Goal: Task Accomplishment & Management: Complete application form

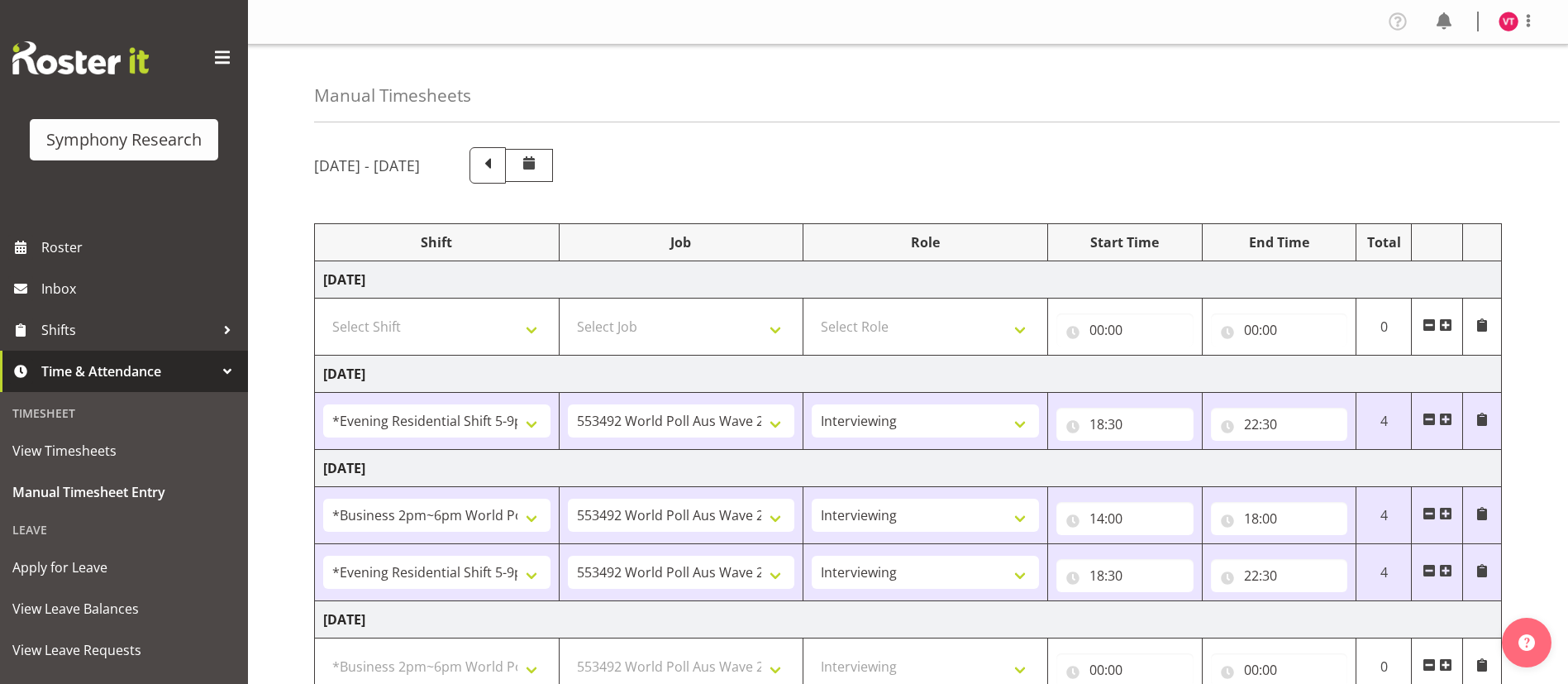
select select "48116"
select select "10499"
select select "47"
select select "103"
select select "10499"
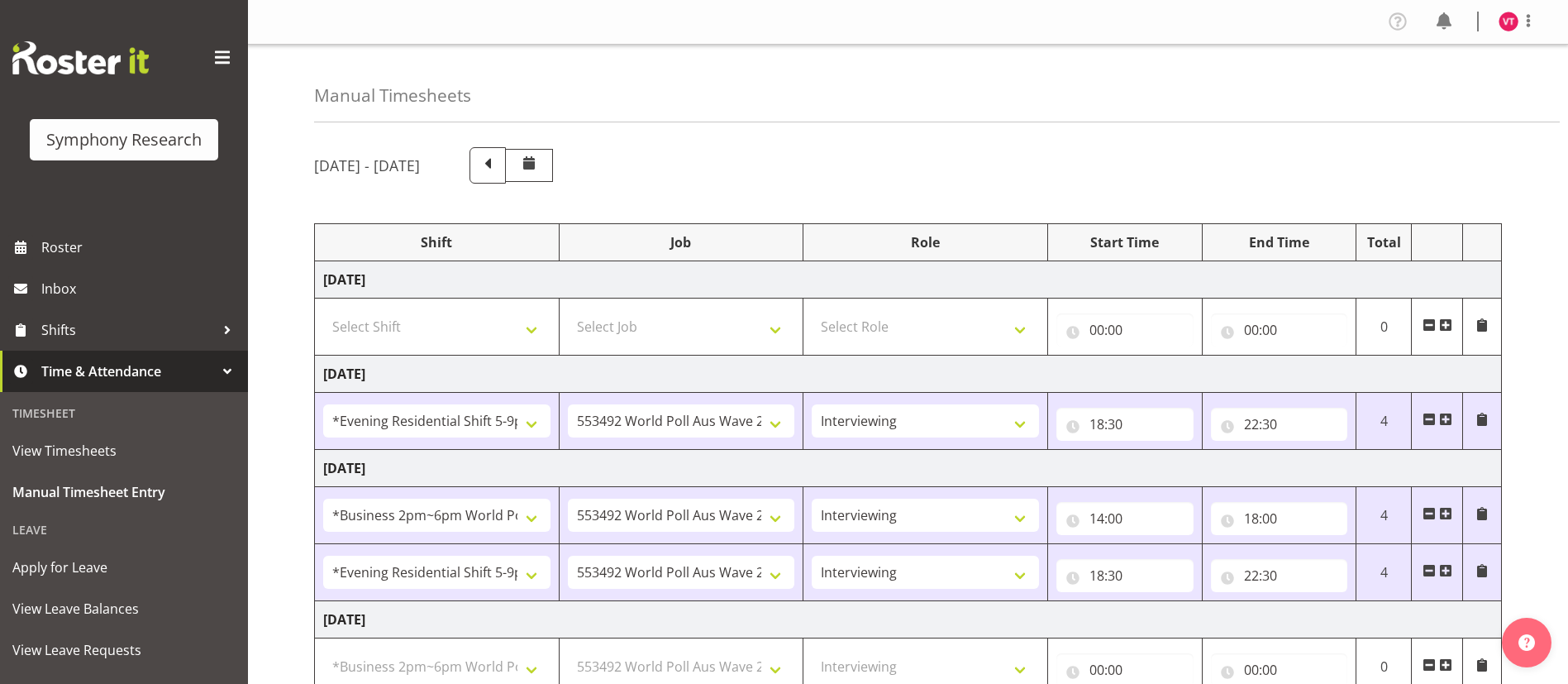
select select "47"
select select "48116"
select select "10499"
select select "47"
select select "103"
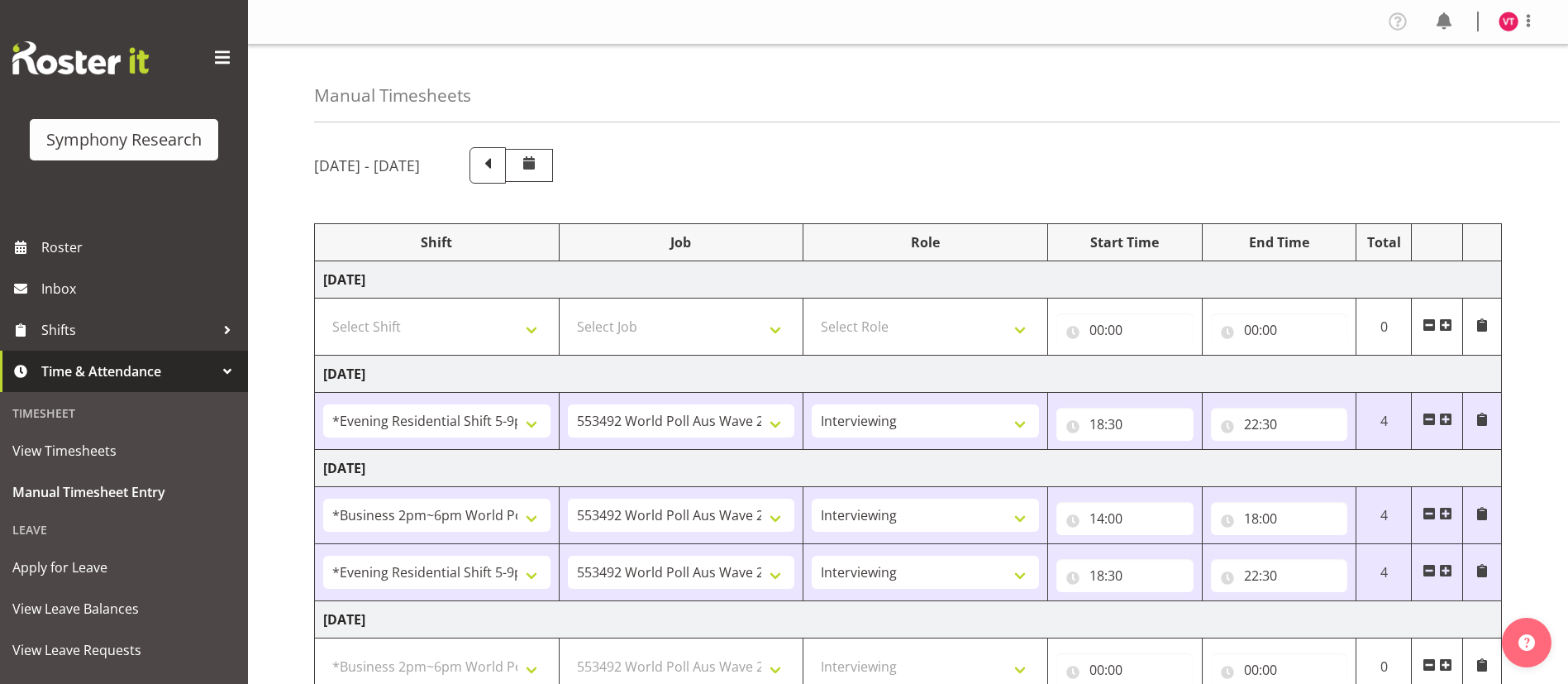
select select "10499"
select select "47"
select select "26078"
select select "10731"
select select "47"
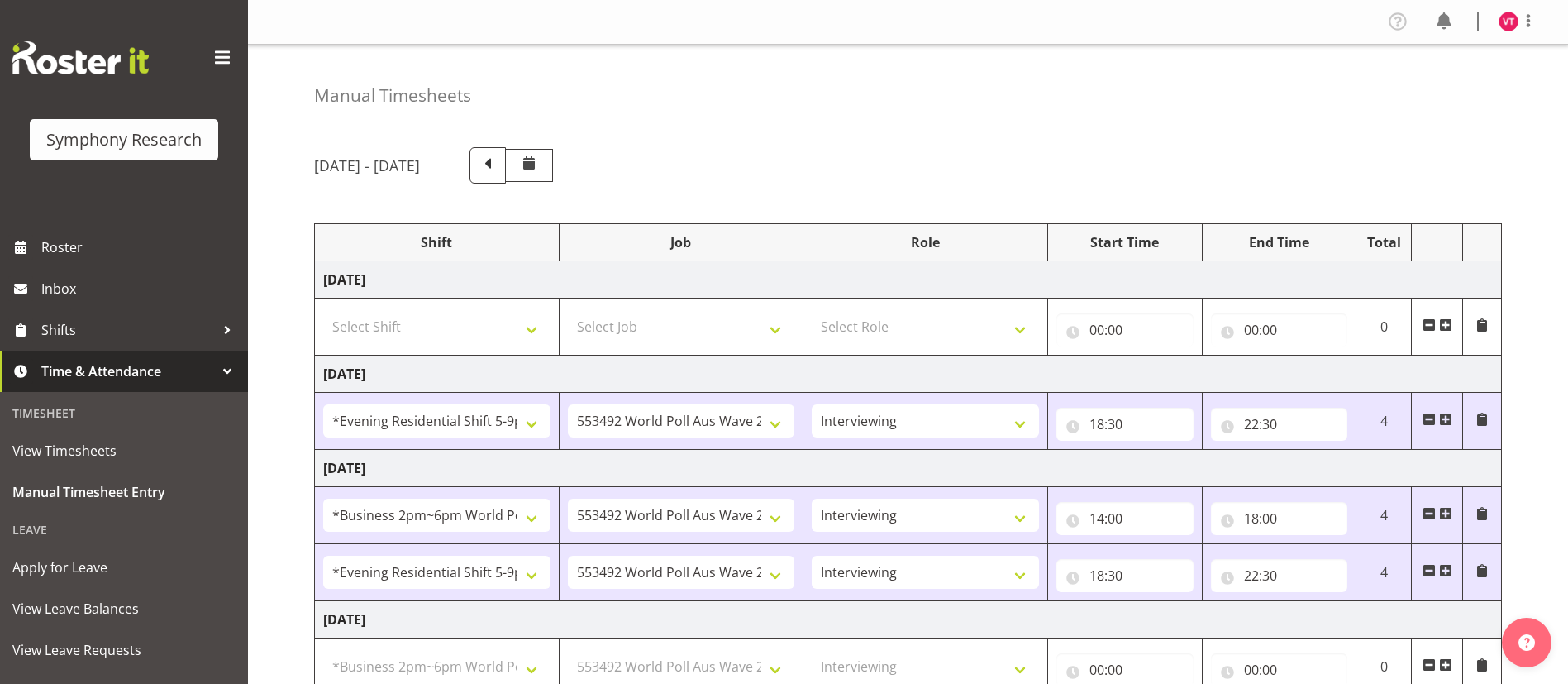
select select "56692"
select select "10499"
select select "47"
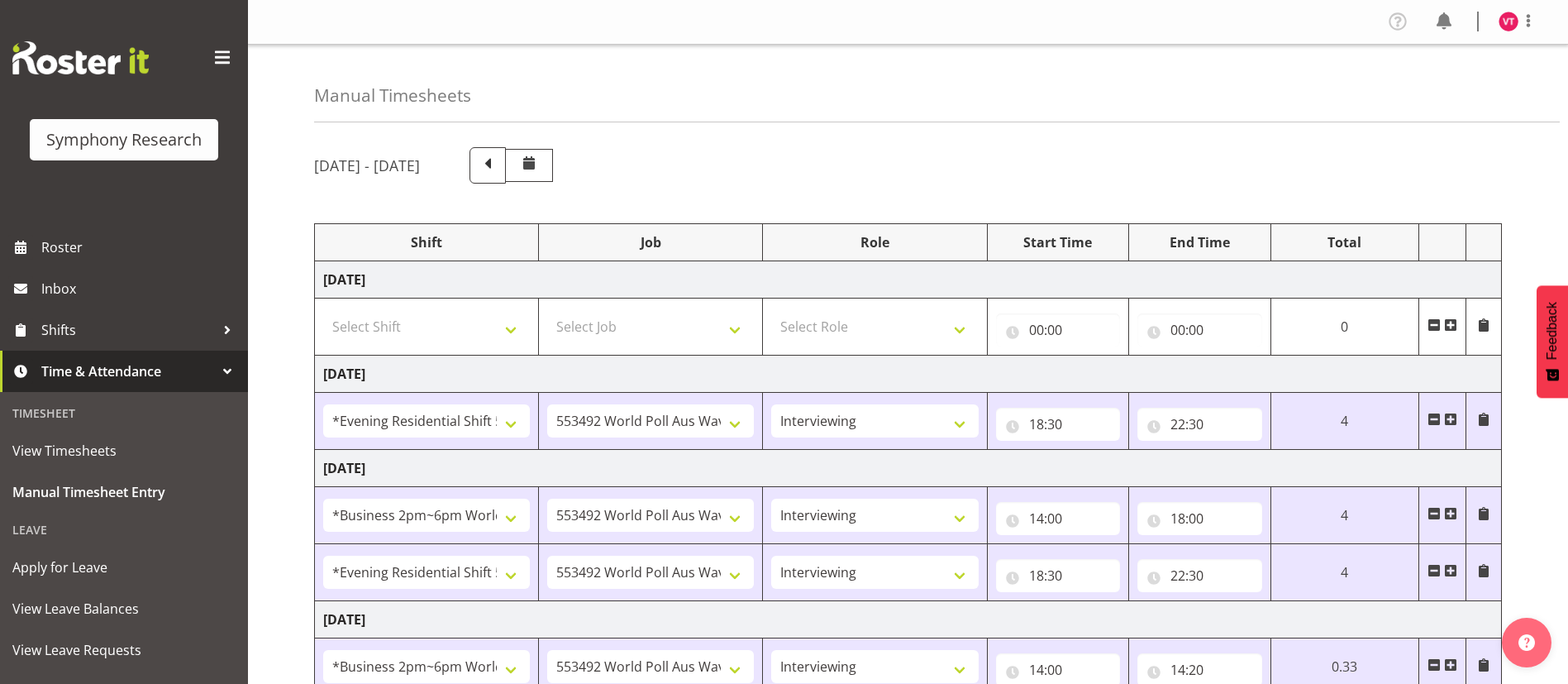
select select "48116"
select select "10499"
select select "47"
select select "103"
select select "10499"
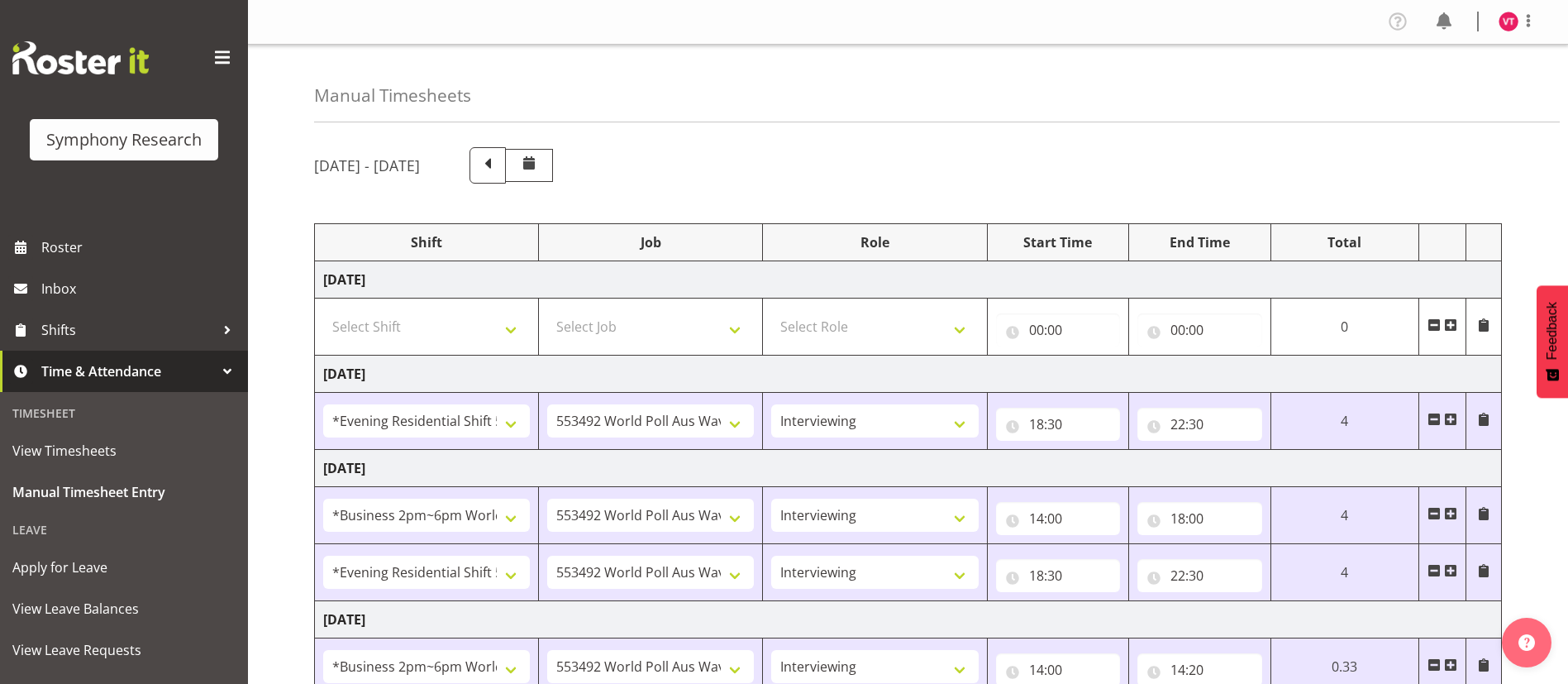
select select "47"
select select "48116"
select select "10499"
select select "47"
select select "103"
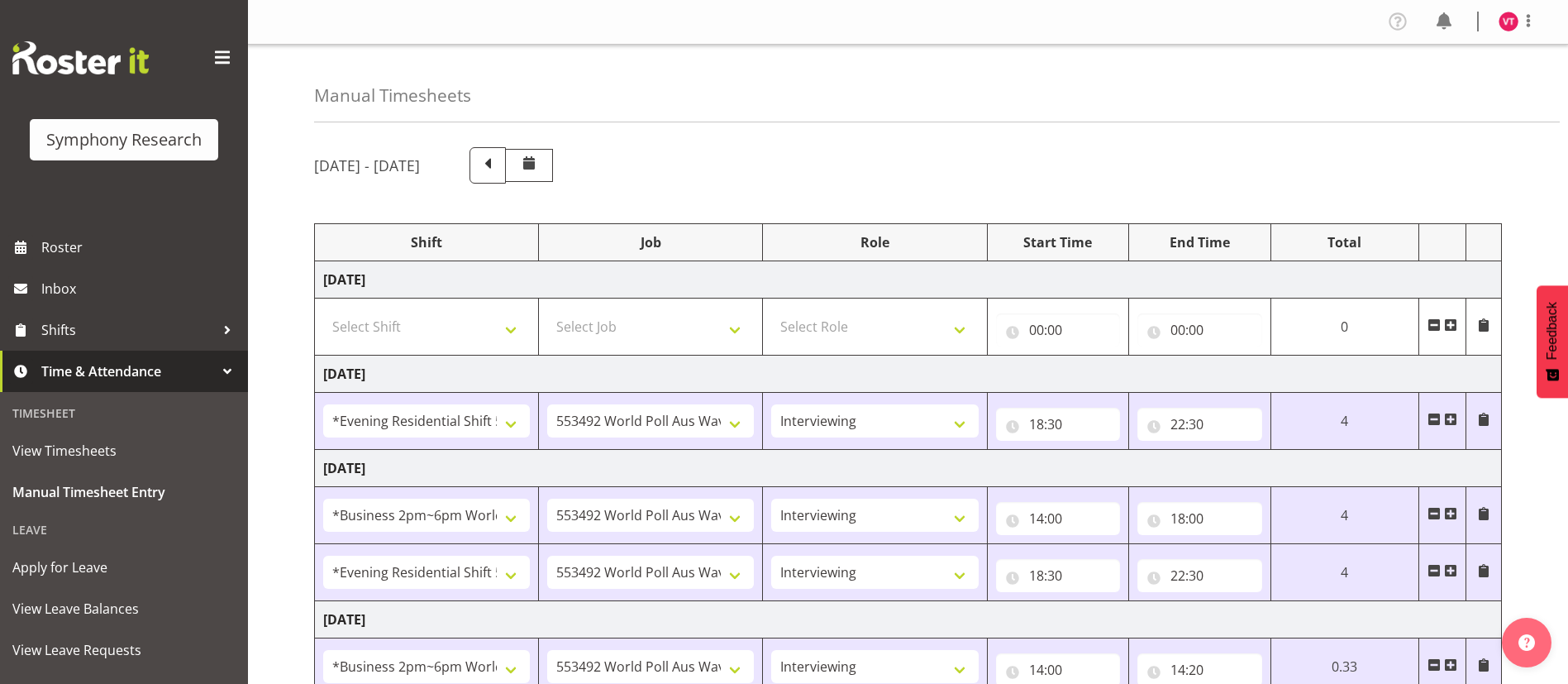
select select "10499"
select select "47"
select select "26078"
select select "10731"
select select "47"
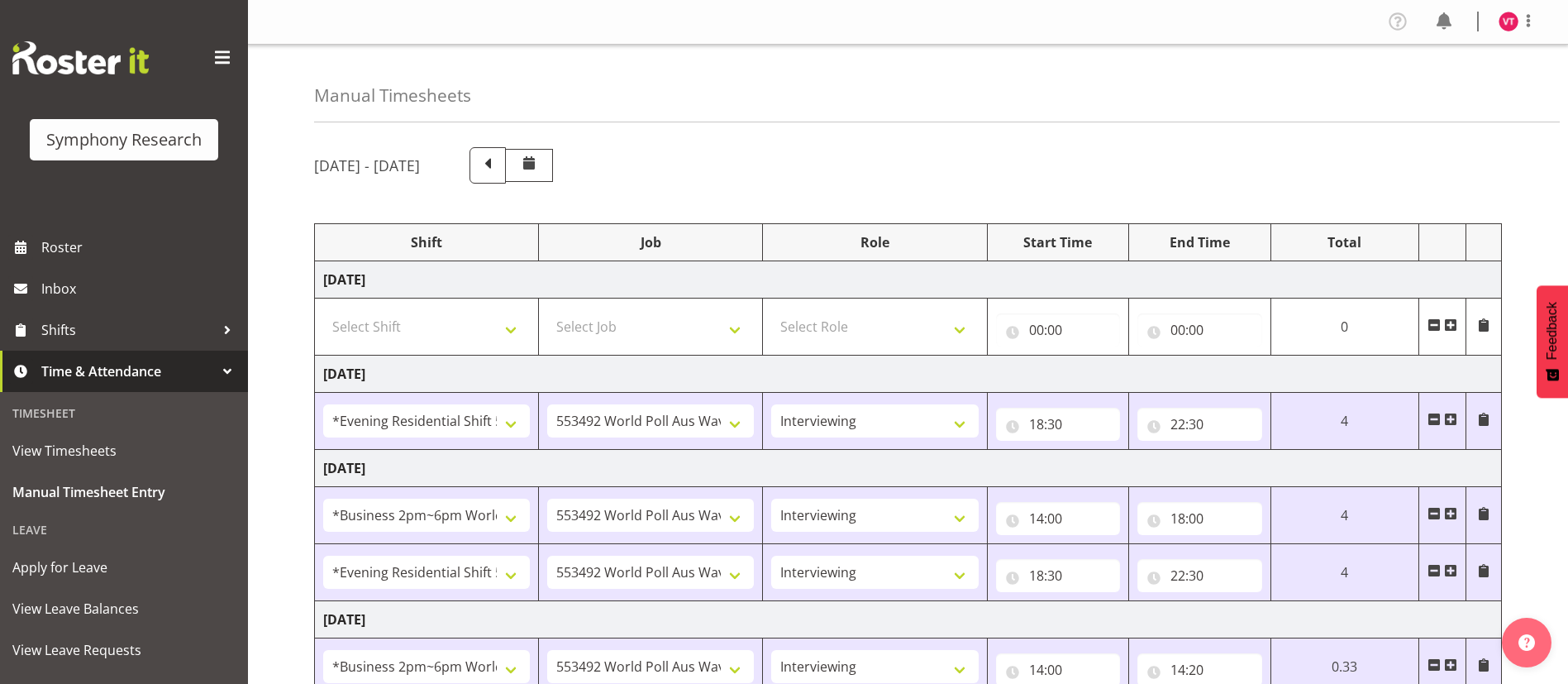
select select "56692"
select select "10499"
select select "47"
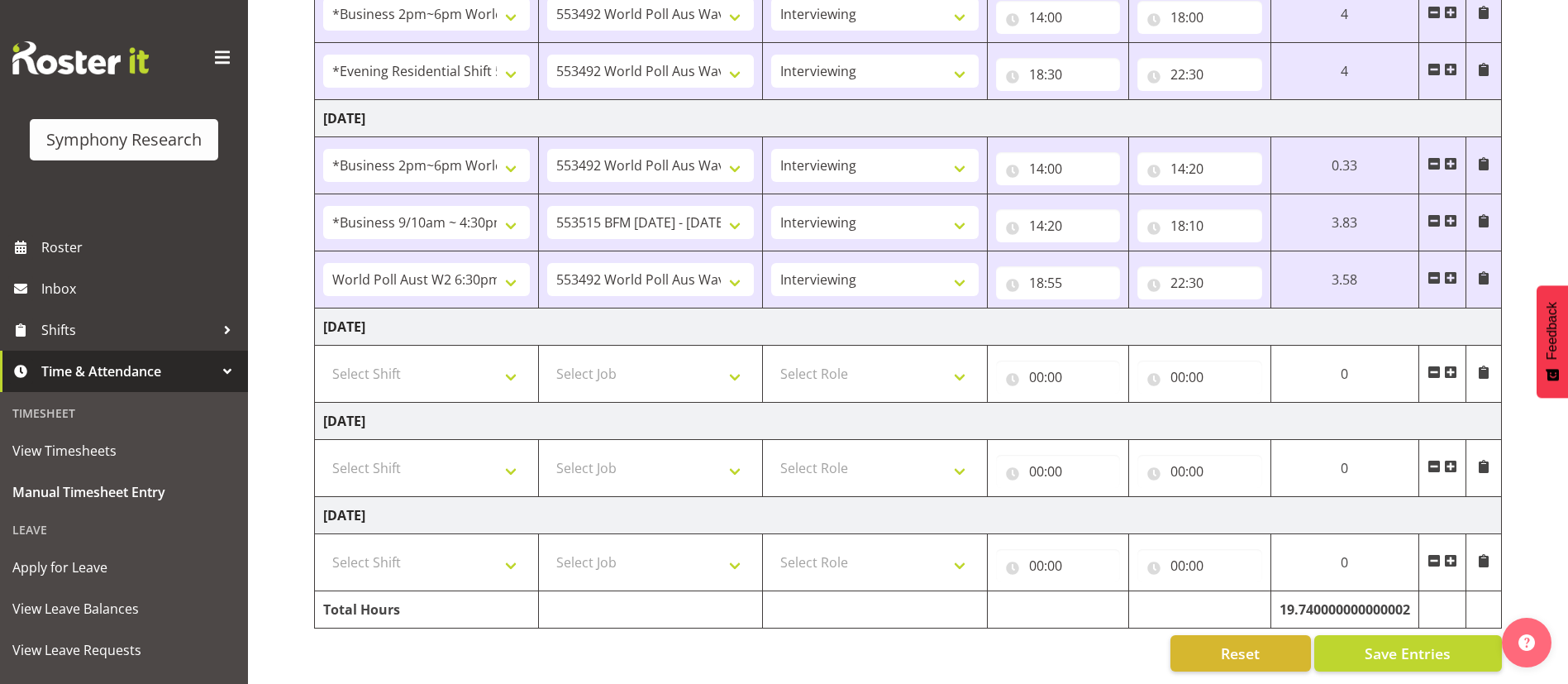
scroll to position [520, 0]
click at [479, 358] on select "Select Shift !!Weekend Residential (Roster IT Shift Label) *Business 9/10am ~ 4…" at bounding box center [426, 374] width 207 height 33
select select "103"
click at [323, 358] on select "Select Shift !!Weekend Residential (Roster IT Shift Label) *Business 9/10am ~ 4…" at bounding box center [426, 374] width 207 height 33
click at [668, 365] on select "Select Job 550060 IF Admin 553492 World Poll Aus Wave 2 Main 2025 553493 World …" at bounding box center [650, 374] width 207 height 33
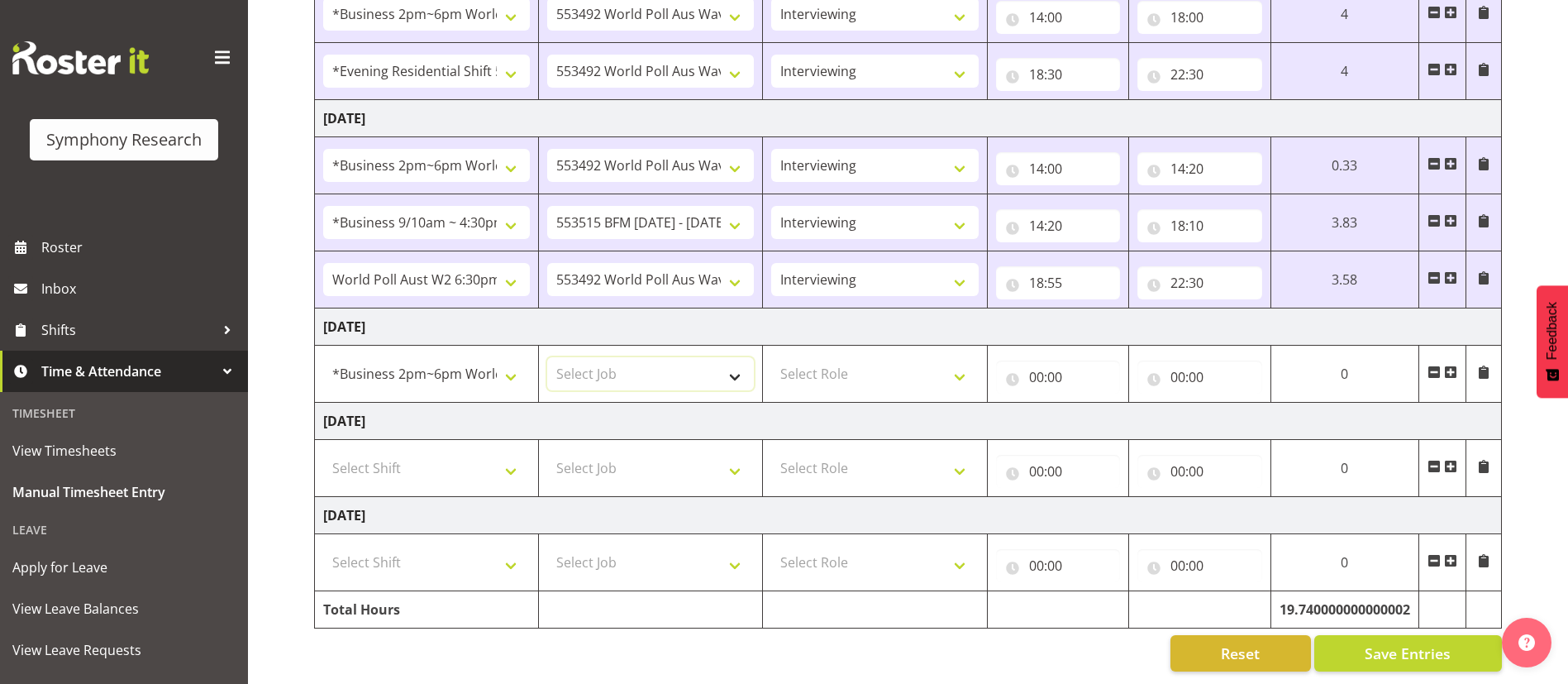
select select "10499"
click at [547, 358] on select "Select Job 550060 IF Admin 553492 World Poll Aus Wave 2 Main 2025 553493 World …" at bounding box center [650, 374] width 207 height 33
click at [920, 363] on select "Select Role Briefing Interviewing" at bounding box center [874, 374] width 207 height 33
select select "47"
click at [771, 358] on select "Select Role Briefing Interviewing" at bounding box center [874, 374] width 207 height 33
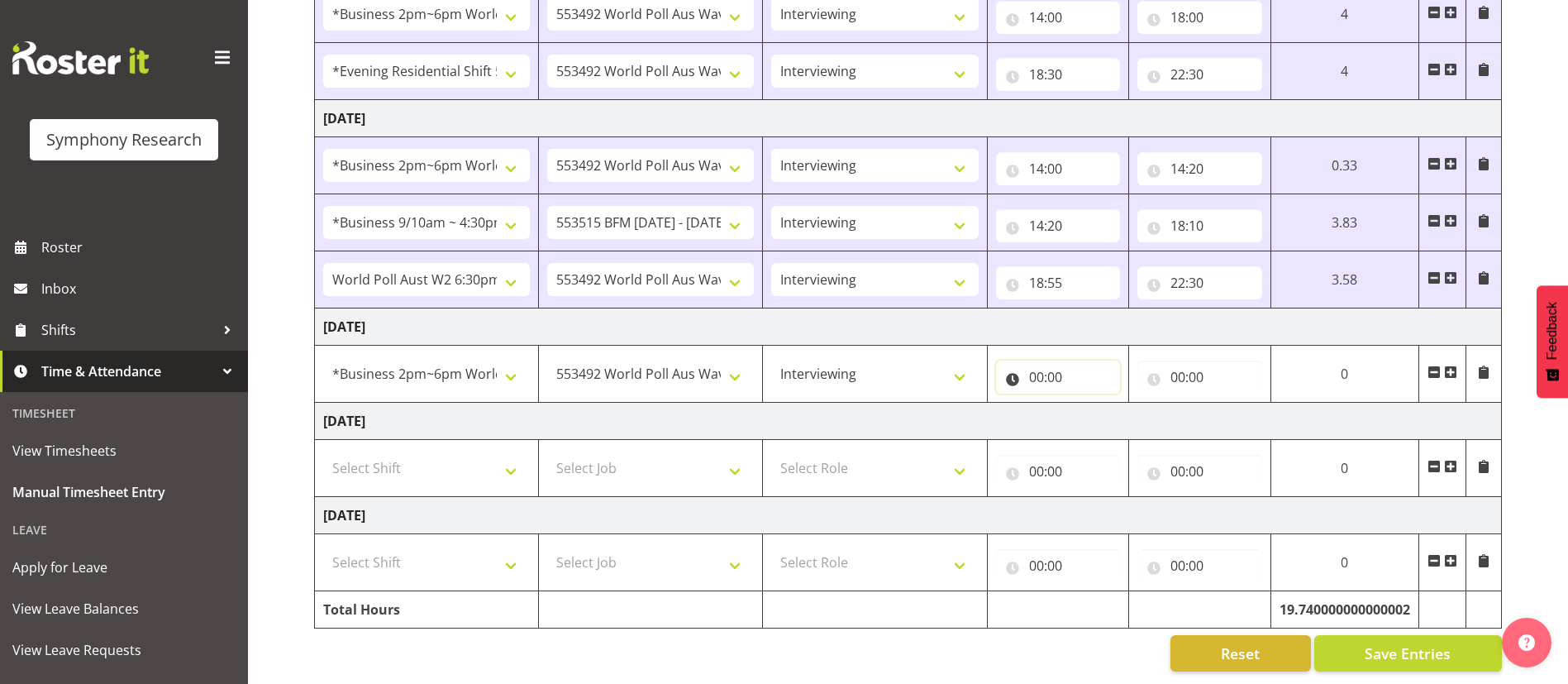
click at [1036, 360] on input "00:00" at bounding box center [1057, 377] width 125 height 33
click at [1109, 403] on select "00 01 02 03 04 05 06 07 08 09 10 11 12 13 14 15 16 17 18 19 20 21 22 23" at bounding box center [1109, 420] width 37 height 33
select select "3"
click at [1127, 403] on select "00 01 02 03 04 05 06 07 08 09 10 11 12 13 14 15 16 17 18 19 20 21 22 23" at bounding box center [1109, 420] width 37 height 33
type input "03:00"
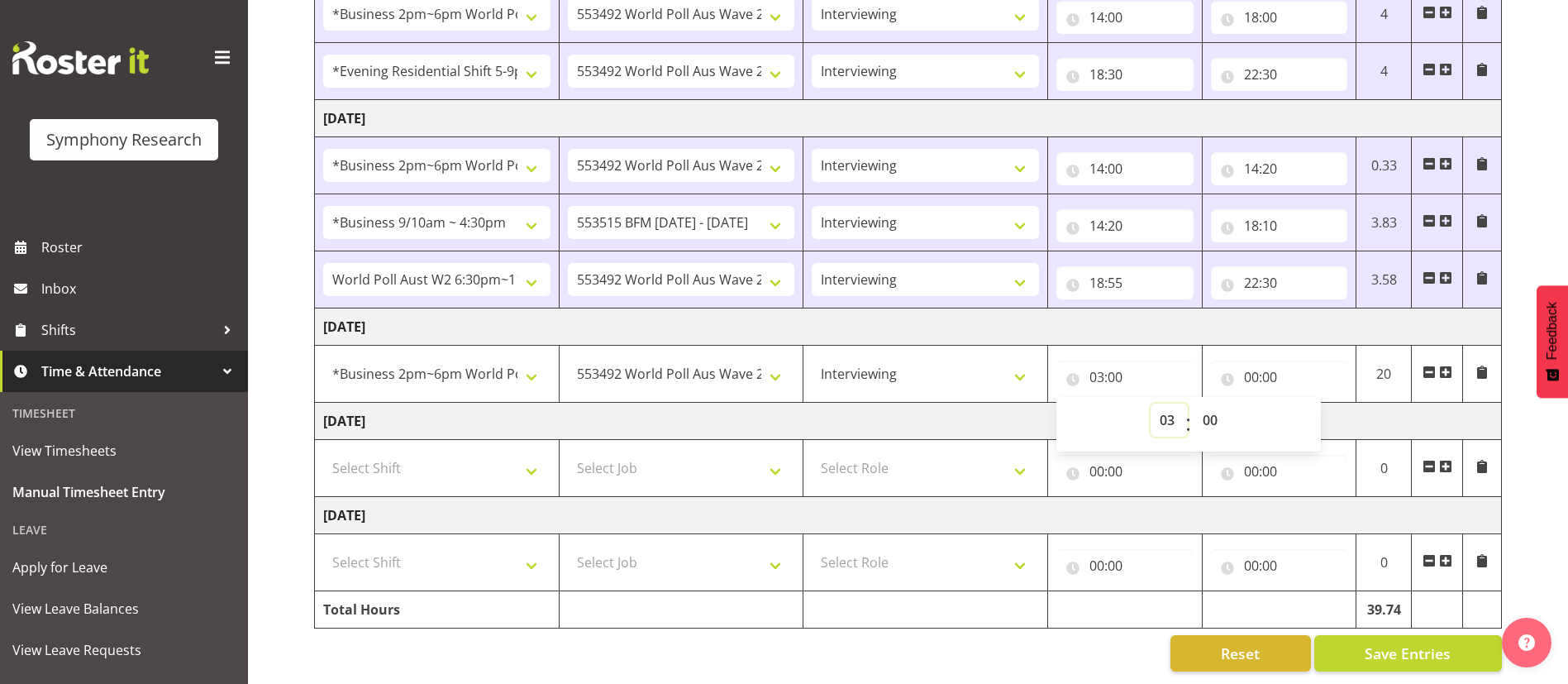
click at [1171, 403] on select "00 01 02 03 04 05 06 07 08 09 10 11 12 13 14 15 16 17 18 19 20 21 22 23" at bounding box center [1169, 420] width 37 height 33
select select "15"
click at [1150, 403] on select "00 01 02 03 04 05 06 07 08 09 10 11 12 13 14 15 16 17 18 19 20 21 22 23" at bounding box center [1169, 420] width 37 height 33
type input "15:00"
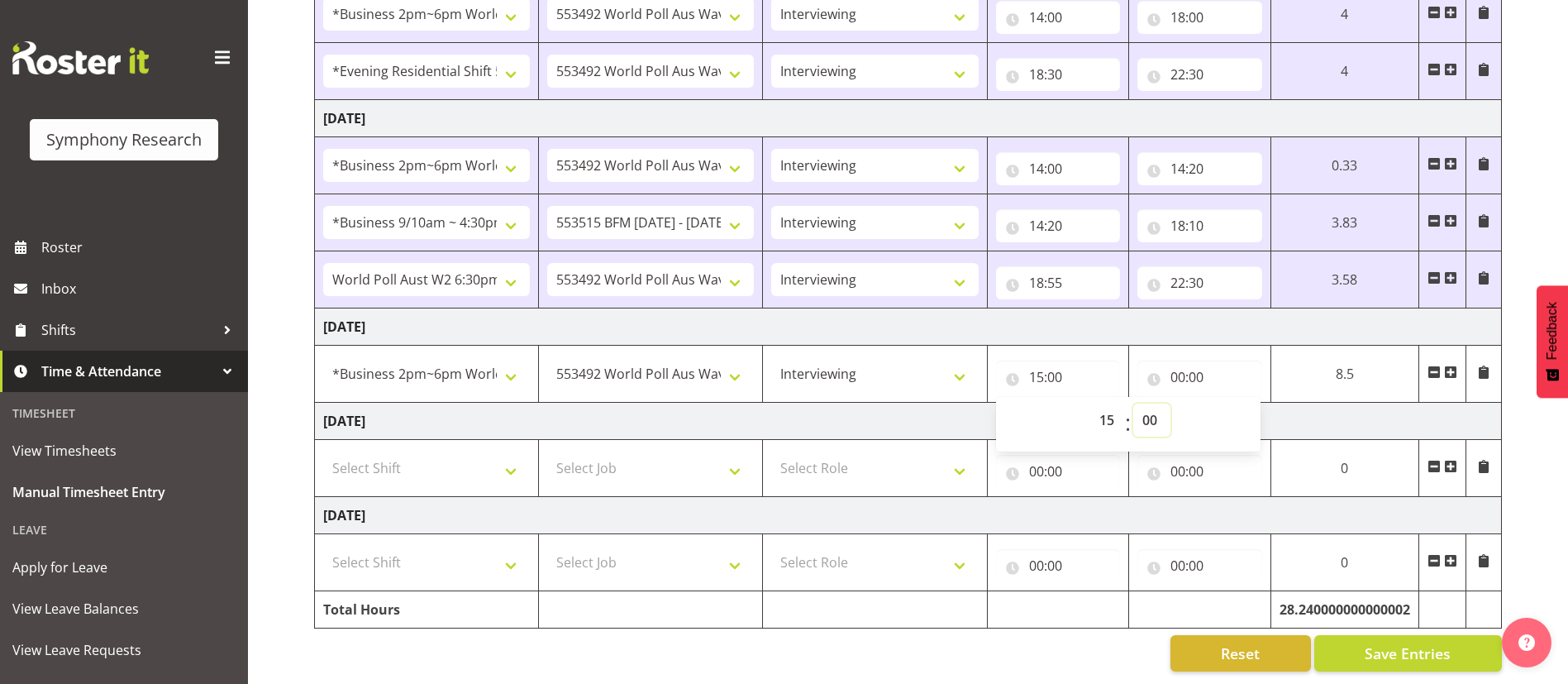
click at [1149, 405] on select "00 01 02 03 04 05 06 07 08 09 10 11 12 13 14 15 16 17 18 19 20 21 22 23 24 25 2…" at bounding box center [1151, 420] width 37 height 33
select select "45"
click at [1133, 403] on select "00 01 02 03 04 05 06 07 08 09 10 11 12 13 14 15 16 17 18 19 20 21 22 23 24 25 2…" at bounding box center [1151, 420] width 37 height 33
type input "15:45"
click at [1181, 360] on input "00:00" at bounding box center [1199, 377] width 125 height 33
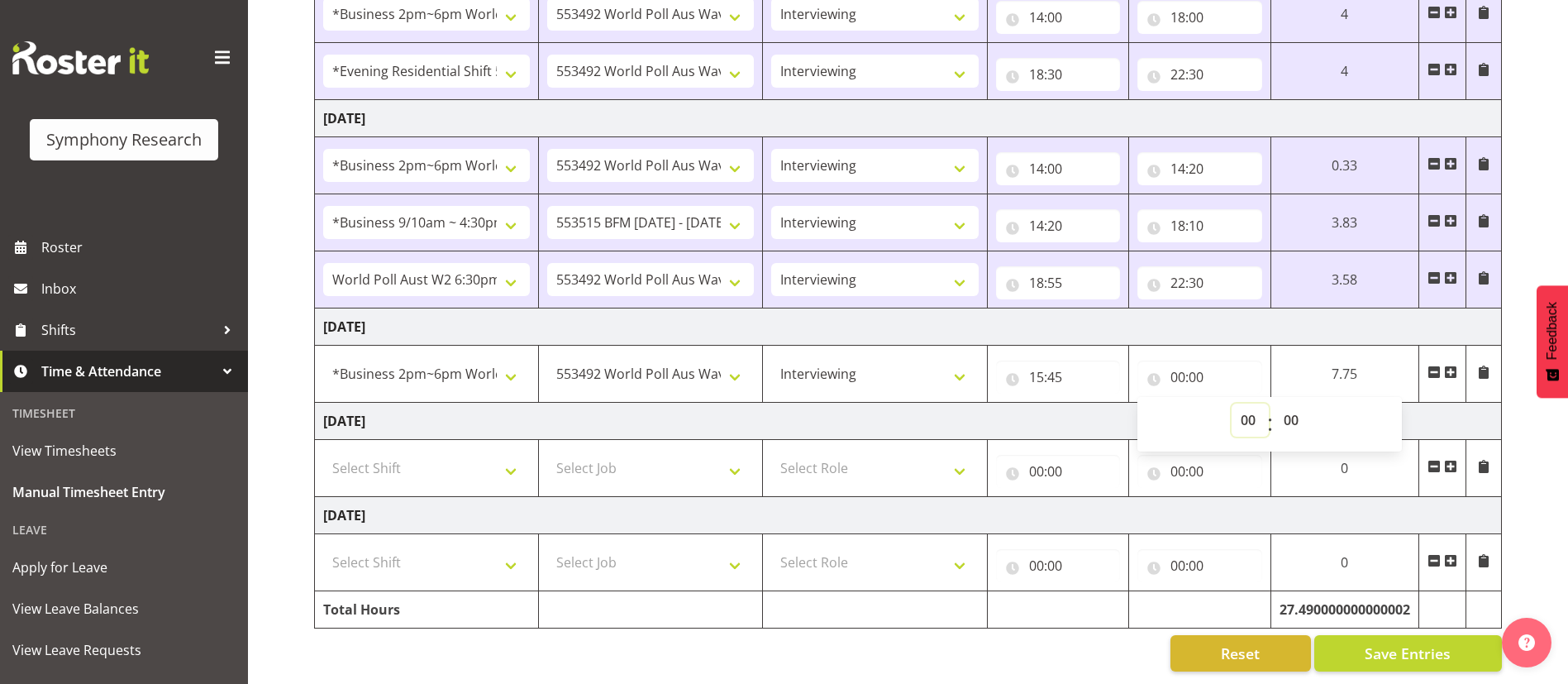
click at [1240, 403] on select "00 01 02 03 04 05 06 07 08 09 10 11 12 13 14 15 16 17 18 19 20 21 22 23" at bounding box center [1250, 420] width 37 height 33
select select "18"
click at [1232, 403] on select "00 01 02 03 04 05 06 07 08 09 10 11 12 13 14 15 16 17 18 19 20 21 22 23" at bounding box center [1250, 420] width 37 height 33
type input "18:00"
click at [1081, 407] on td "[DATE]" at bounding box center [908, 420] width 1187 height 37
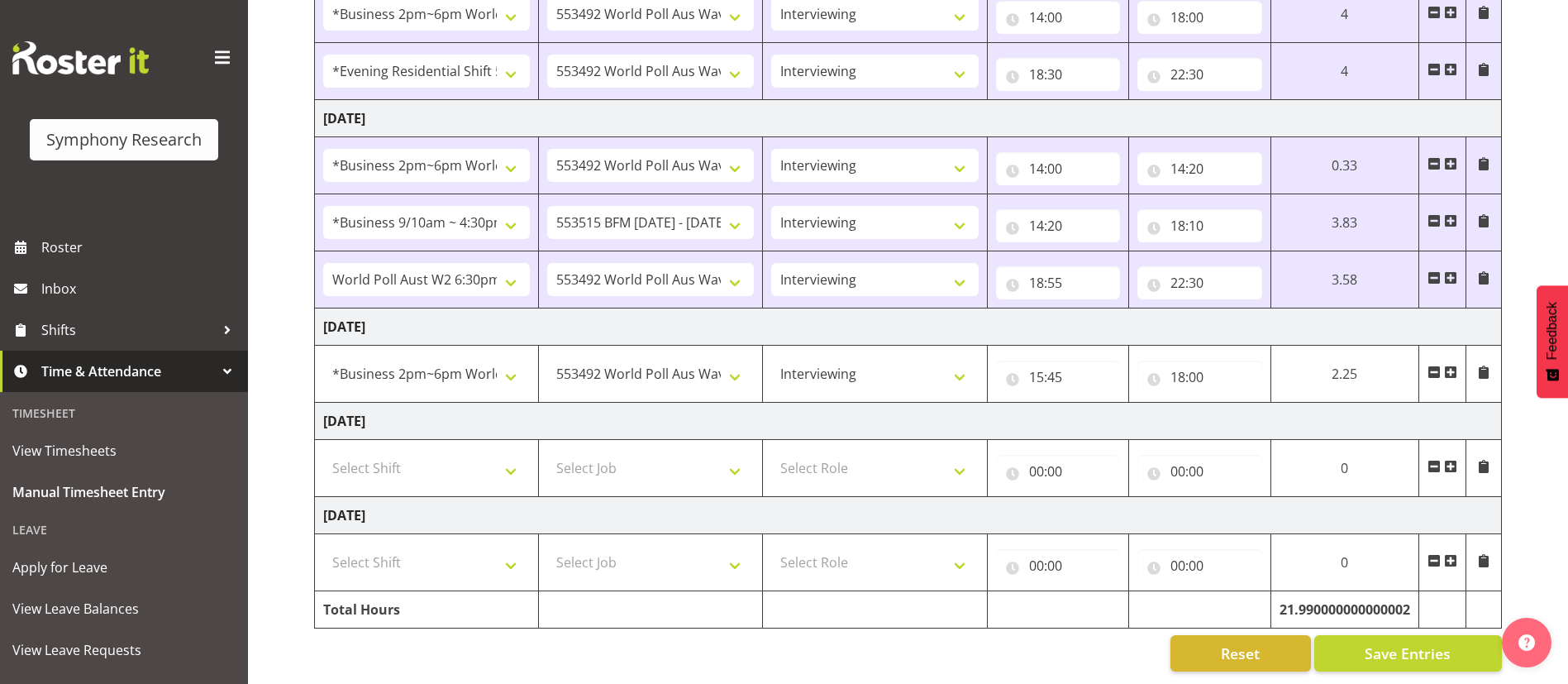
click at [1450, 366] on span at bounding box center [1450, 372] width 14 height 14
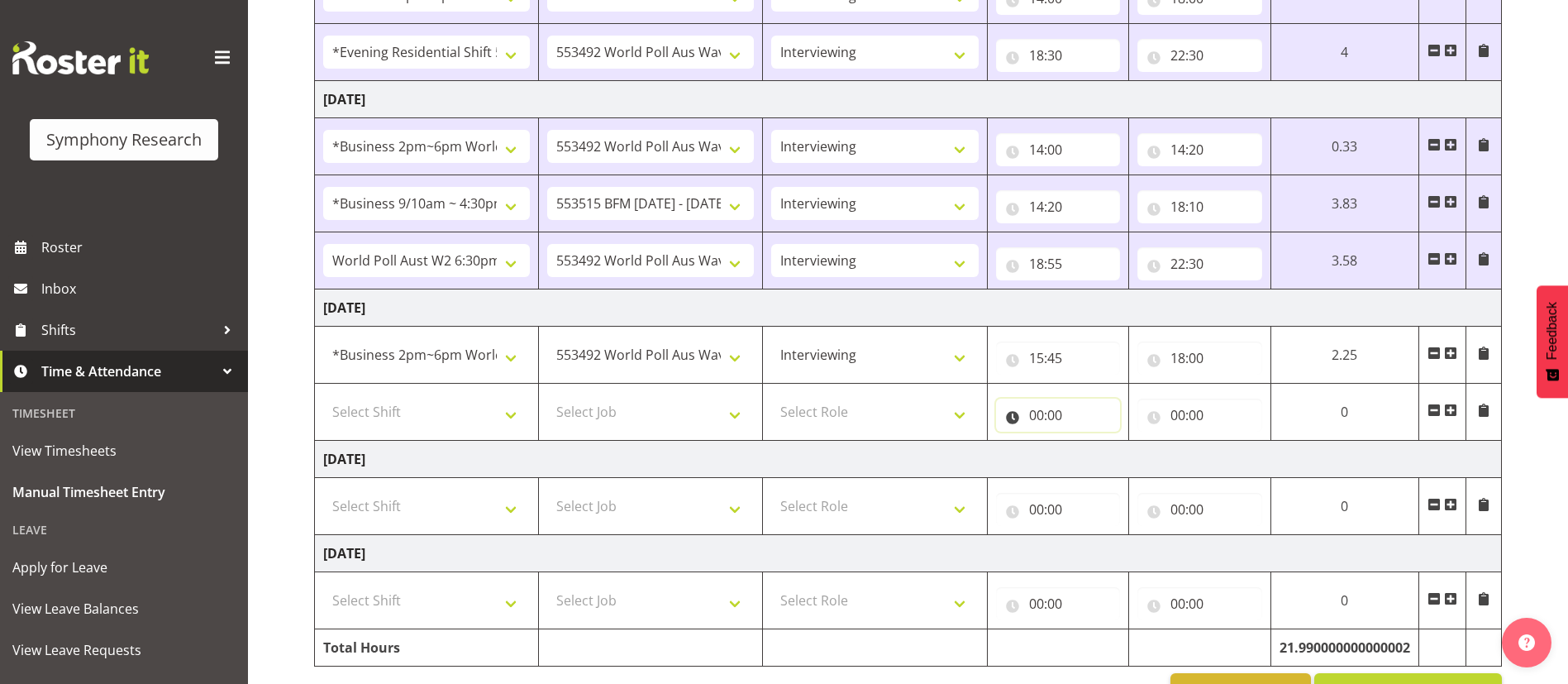
click at [1034, 412] on input "00:00" at bounding box center [1057, 415] width 125 height 33
click at [1106, 454] on select "00 01 02 03 04 05 06 07 08 09 10 11 12 13 14 15 16 17 18 19 20 21 22 23" at bounding box center [1109, 458] width 37 height 33
select select "18"
click at [1090, 441] on select "00 01 02 03 04 05 06 07 08 09 10 11 12 13 14 15 16 17 18 19 20 21 22 23" at bounding box center [1109, 458] width 37 height 33
type input "18:00"
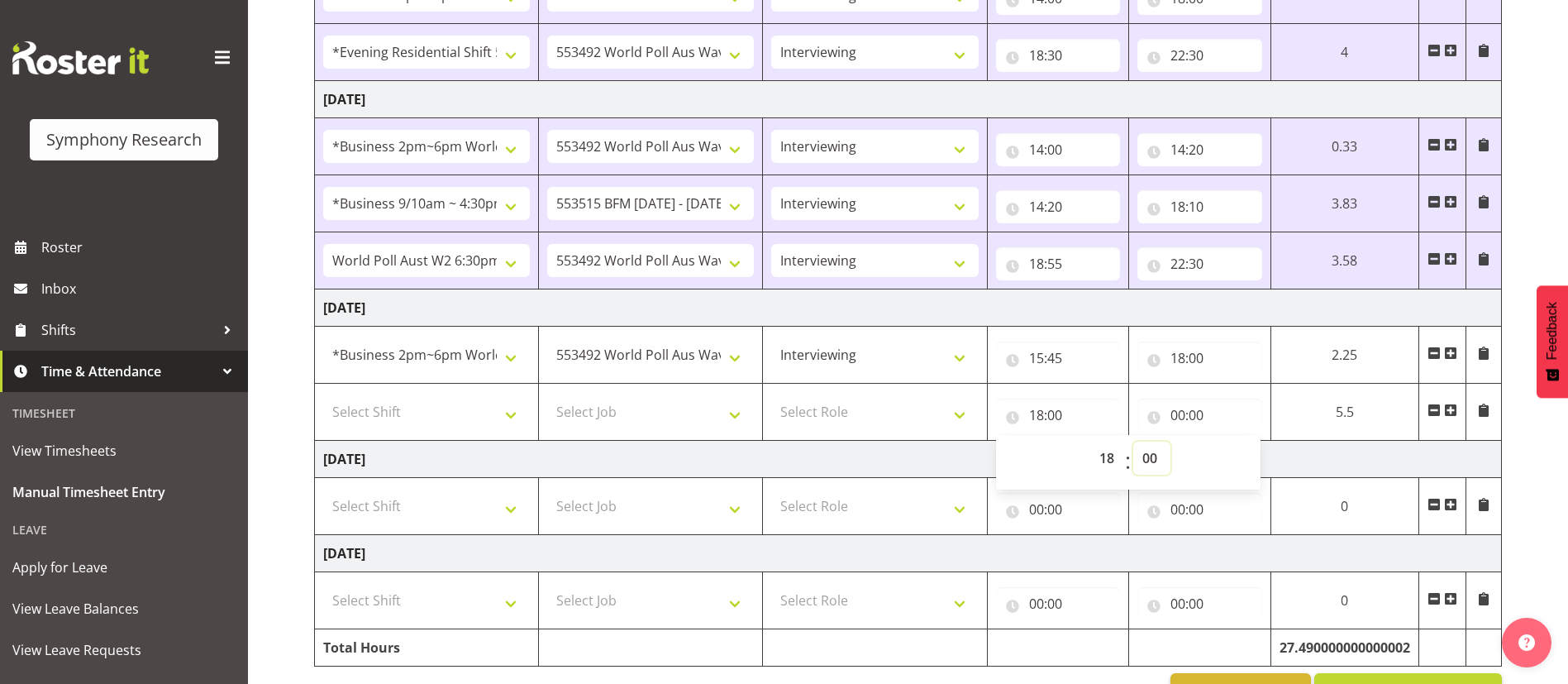
click at [1153, 466] on select "00 01 02 03 04 05 06 07 08 09 10 11 12 13 14 15 16 17 18 19 20 21 22 23 24 25 2…" at bounding box center [1151, 458] width 37 height 33
select select "30"
click at [1133, 441] on select "00 01 02 03 04 05 06 07 08 09 10 11 12 13 14 15 16 17 18 19 20 21 22 23 24 25 2…" at bounding box center [1151, 458] width 37 height 33
type input "18:30"
click at [1180, 415] on input "00:00" at bounding box center [1199, 415] width 125 height 33
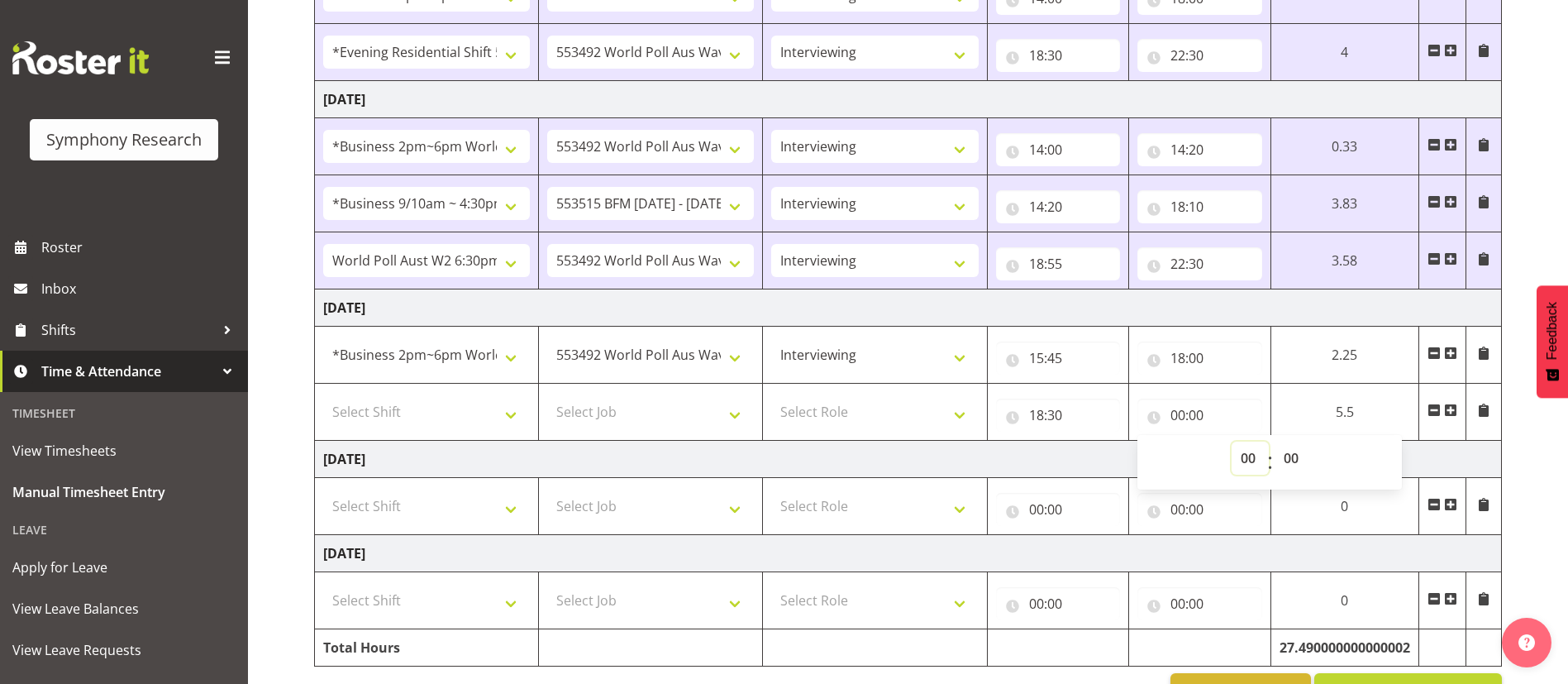
click at [1249, 451] on select "00 01 02 03 04 05 06 07 08 09 10 11 12 13 14 15 16 17 18 19 20 21 22 23" at bounding box center [1250, 458] width 37 height 33
select select "22"
click at [1232, 441] on select "00 01 02 03 04 05 06 07 08 09 10 11 12 13 14 15 16 17 18 19 20 21 22 23" at bounding box center [1250, 458] width 37 height 33
type input "22:00"
click at [1288, 457] on select "00 01 02 03 04 05 06 07 08 09 10 11 12 13 14 15 16 17 18 19 20 21 22 23 24 25 2…" at bounding box center [1293, 458] width 37 height 33
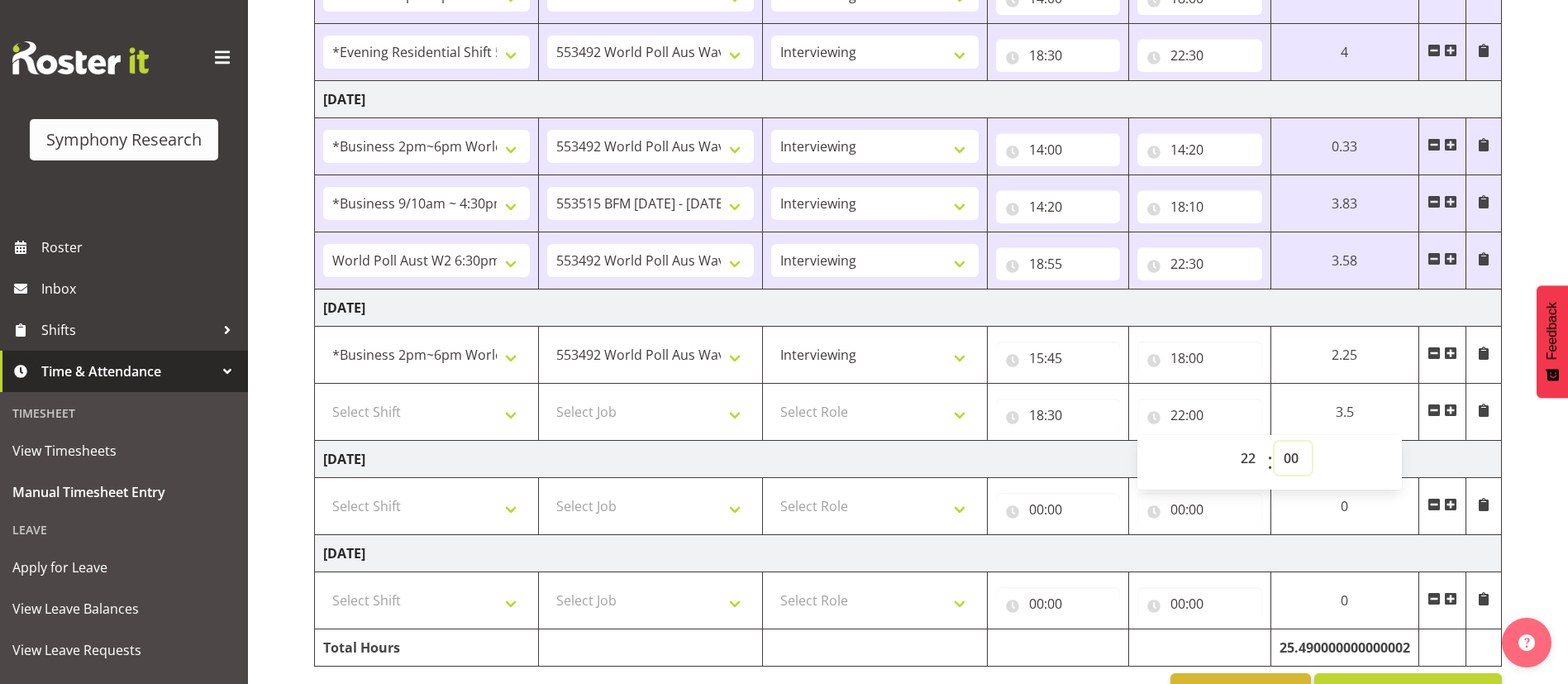
select select "30"
click at [1274, 441] on select "00 01 02 03 04 05 06 07 08 09 10 11 12 13 14 15 16 17 18 19 20 21 22 23 24 25 2…" at bounding box center [1293, 458] width 37 height 33
type input "22:30"
click at [941, 450] on td "[DATE]" at bounding box center [908, 459] width 1187 height 37
click at [878, 403] on select "Select Role Briefing Interviewing" at bounding box center [874, 411] width 207 height 33
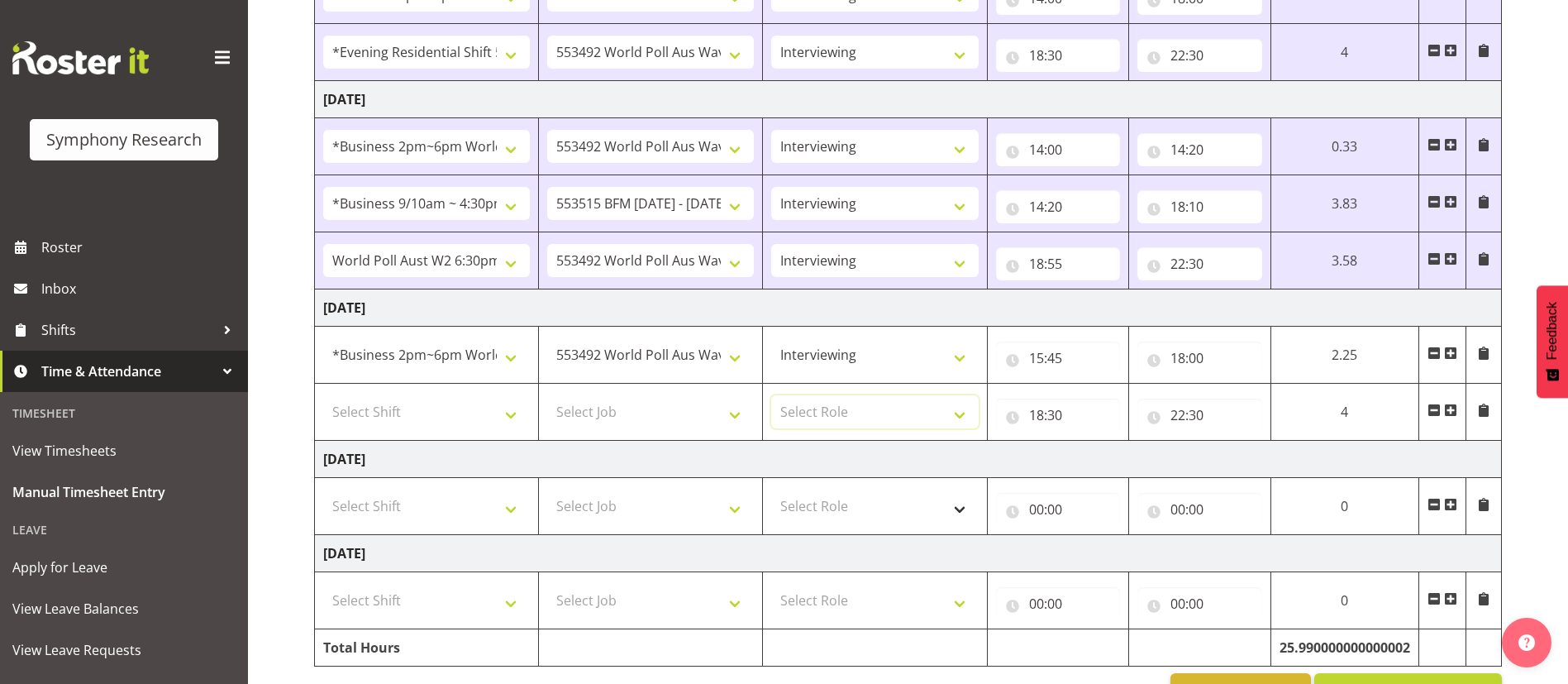
select select "47"
click at [771, 395] on select "Select Role Briefing Interviewing" at bounding box center [874, 411] width 207 height 33
click at [645, 407] on select "Select Job 550060 IF Admin 553492 World Poll Aus Wave 2 Main 2025 553493 World …" at bounding box center [650, 411] width 207 height 33
click at [547, 395] on select "Select Job 550060 IF Admin 553492 World Poll Aus Wave 2 Main 2025 553493 World …" at bounding box center [650, 411] width 207 height 33
click at [670, 423] on select "550060 IF Admin 553492 World Poll Aus Wave 2 Main 2025 553493 World Poll NZ Wav…" at bounding box center [650, 411] width 207 height 33
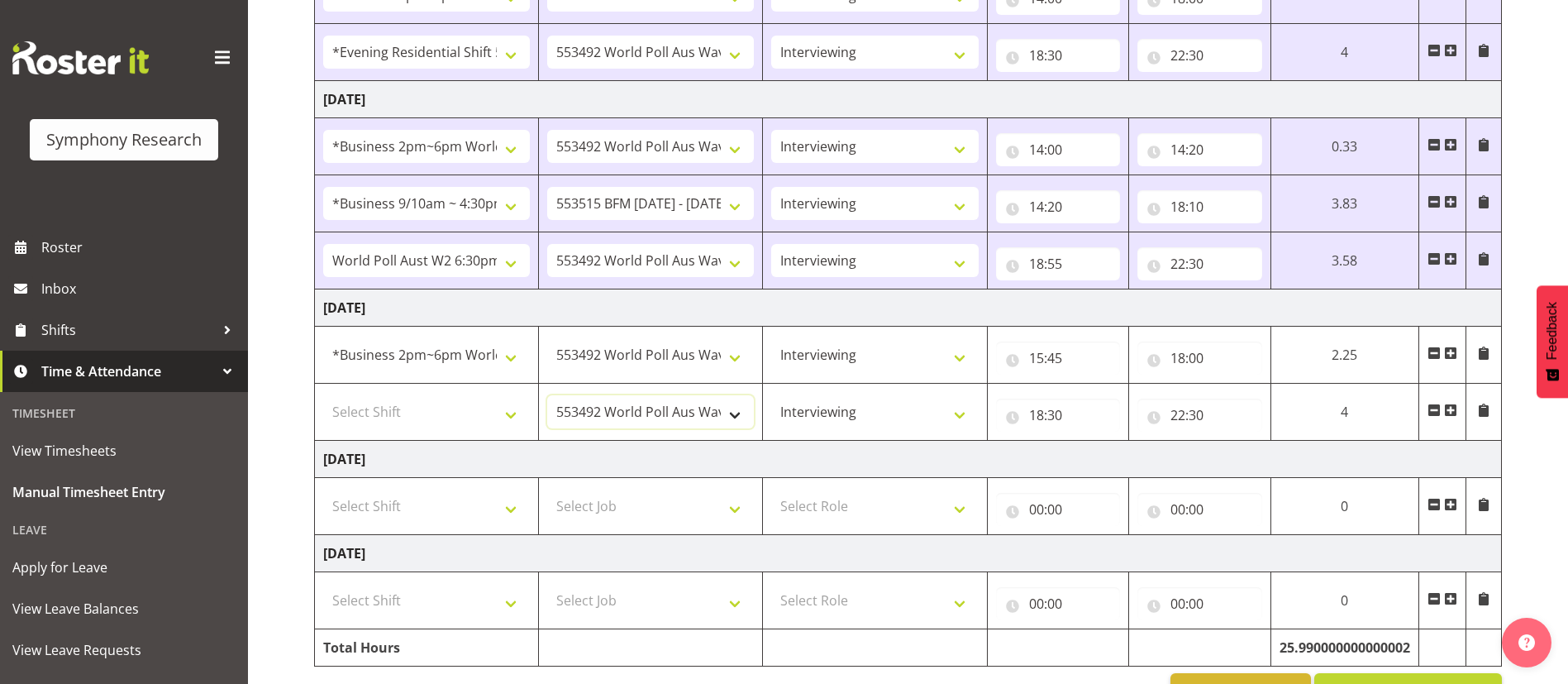
select select "10575"
click at [547, 395] on select "550060 IF Admin 553492 World Poll Aus Wave 2 Main 2025 553493 World Poll NZ Wav…" at bounding box center [650, 411] width 207 height 33
click at [371, 433] on td "Select Shift !!Weekend Residential (Roster IT Shift Label) *Business 9/10am ~ 4…" at bounding box center [427, 412] width 224 height 57
click at [444, 409] on select "Select Shift !!Weekend Residential (Roster IT Shift Label) *Business 9/10am ~ 4…" at bounding box center [426, 411] width 207 height 33
select select "48116"
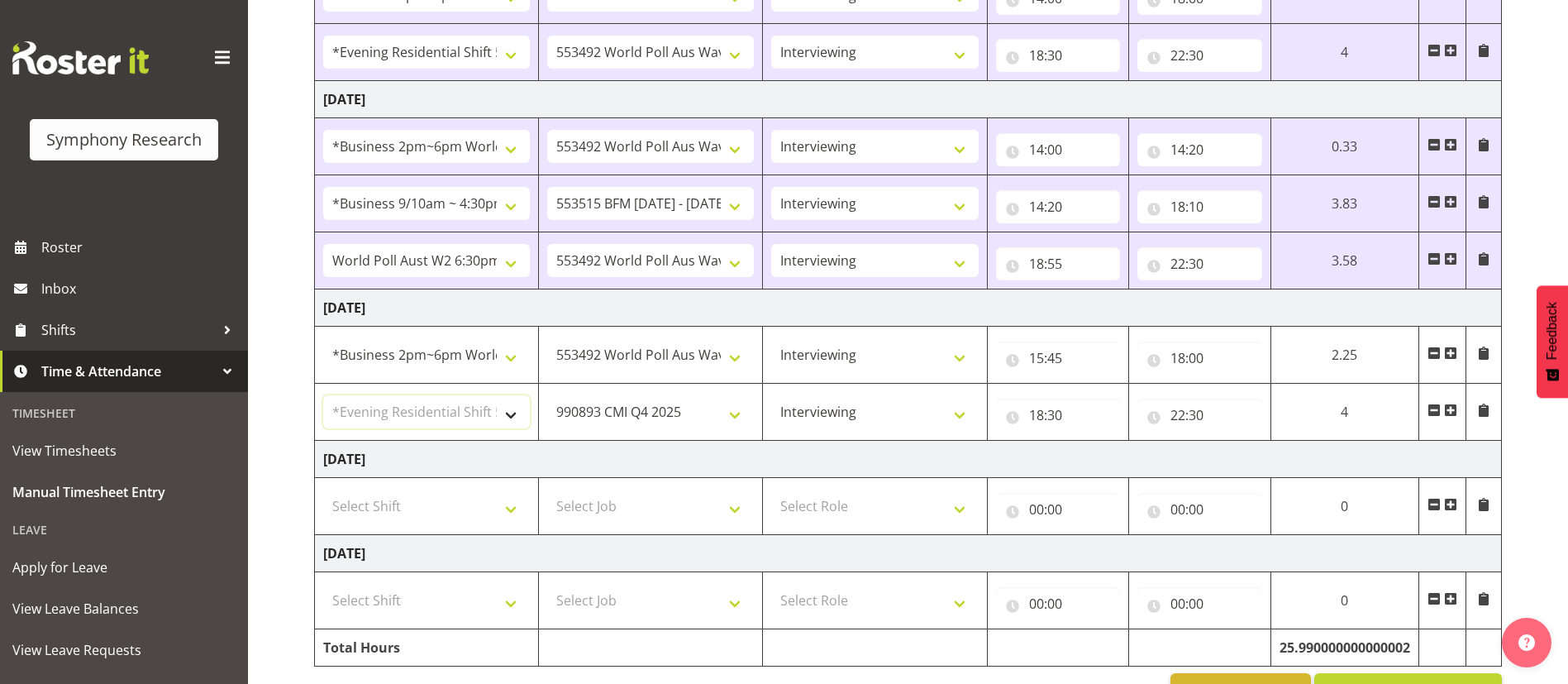
click at [323, 395] on select "Select Shift !!Weekend Residential (Roster IT Shift Label) *Business 9/10am ~ 4…" at bounding box center [426, 411] width 207 height 33
click at [567, 451] on td "[DATE]" at bounding box center [908, 459] width 1187 height 37
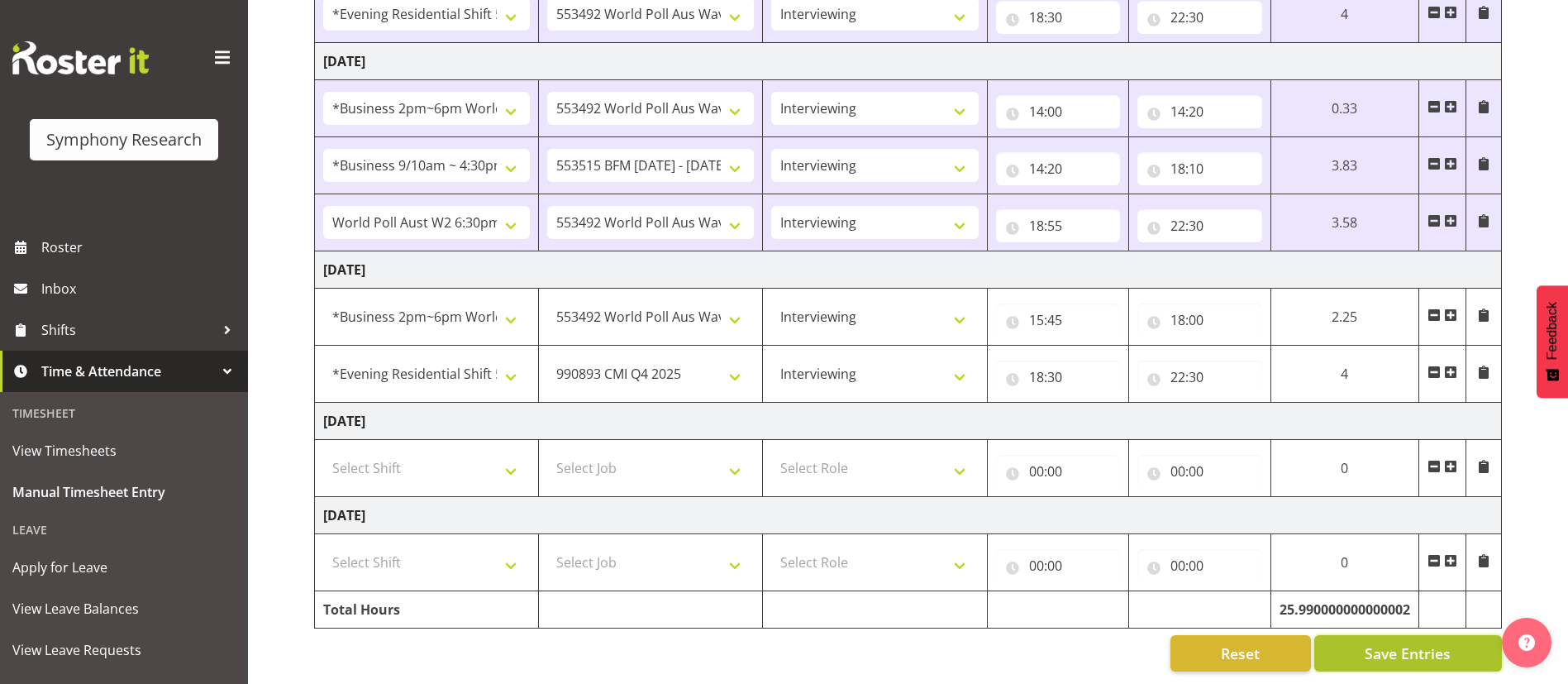
click at [1391, 642] on span "Save Entries" at bounding box center [1408, 653] width 86 height 22
